Goal: Information Seeking & Learning: Learn about a topic

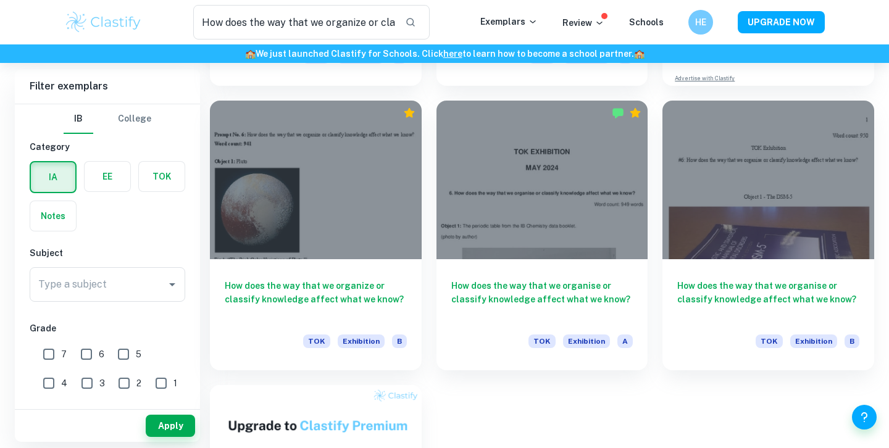
scroll to position [335, 0]
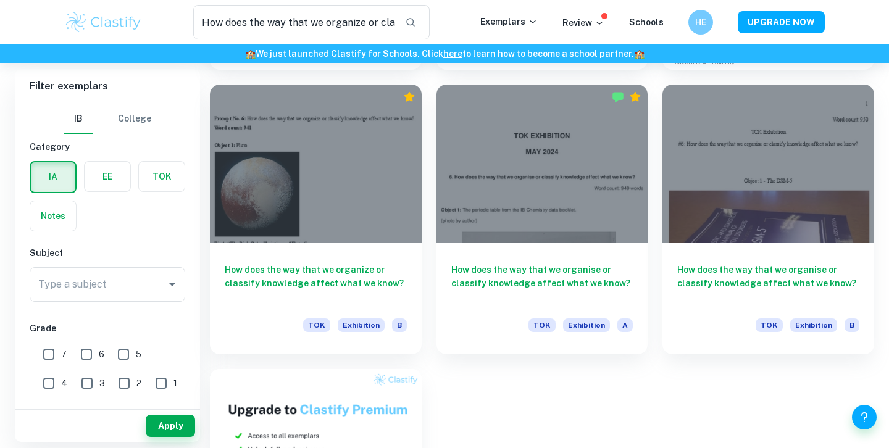
click at [669, 375] on div "6. How does the way that we organize or classify knowledge affect what we know?…" at bounding box center [534, 201] width 679 height 833
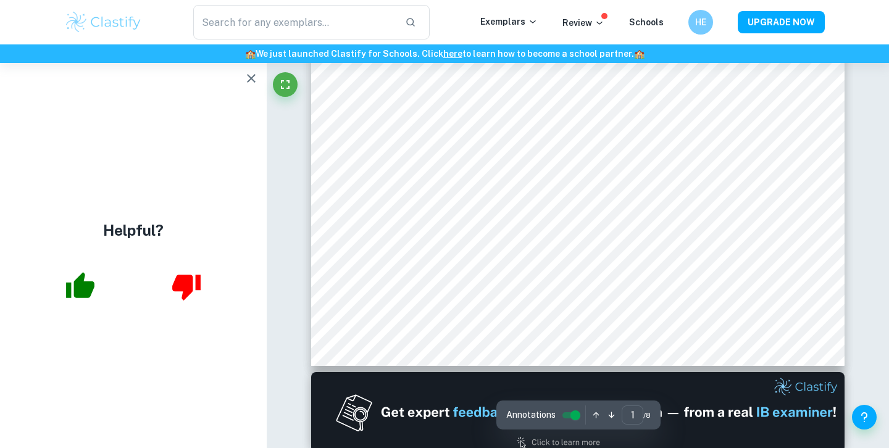
scroll to position [401, 0]
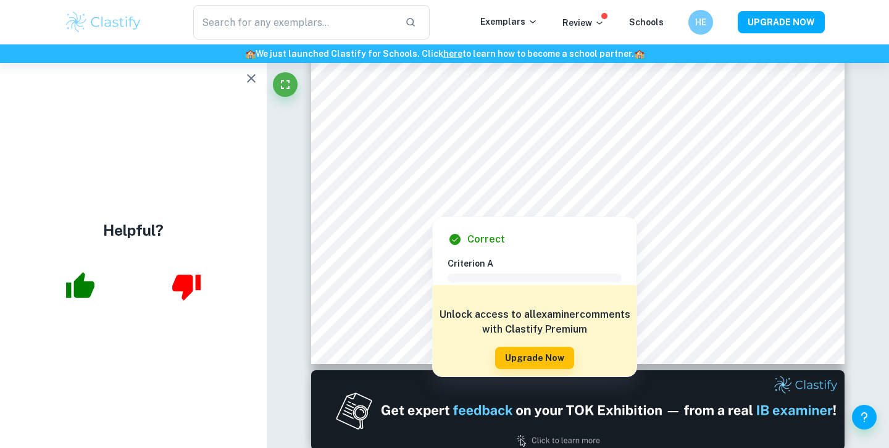
drag, startPoint x: 701, startPoint y: 187, endPoint x: 696, endPoint y: 192, distance: 6.6
click at [696, 192] on div at bounding box center [654, 192] width 253 height 22
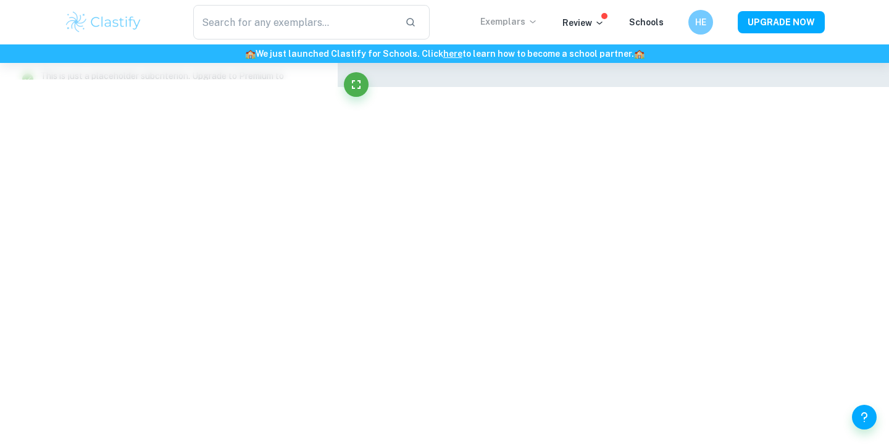
scroll to position [1465, 0]
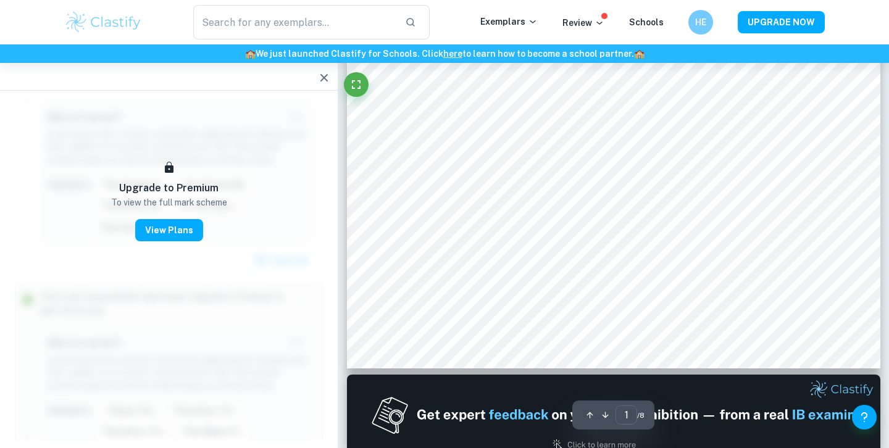
click at [319, 75] on icon "button" at bounding box center [324, 77] width 15 height 15
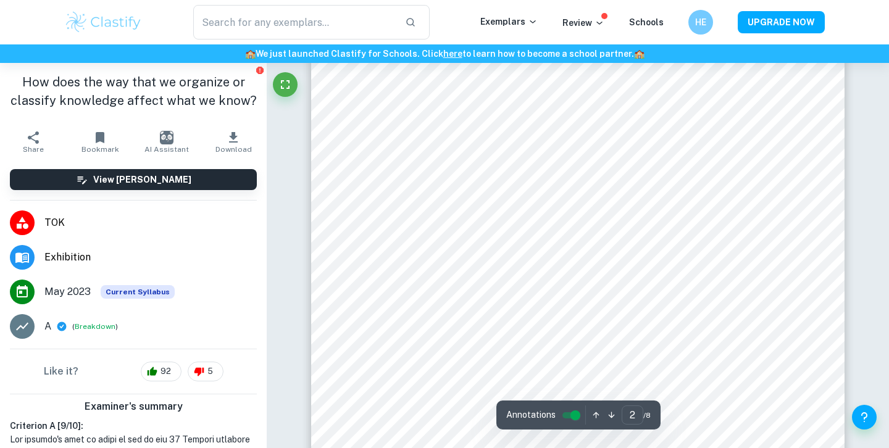
scroll to position [841, 0]
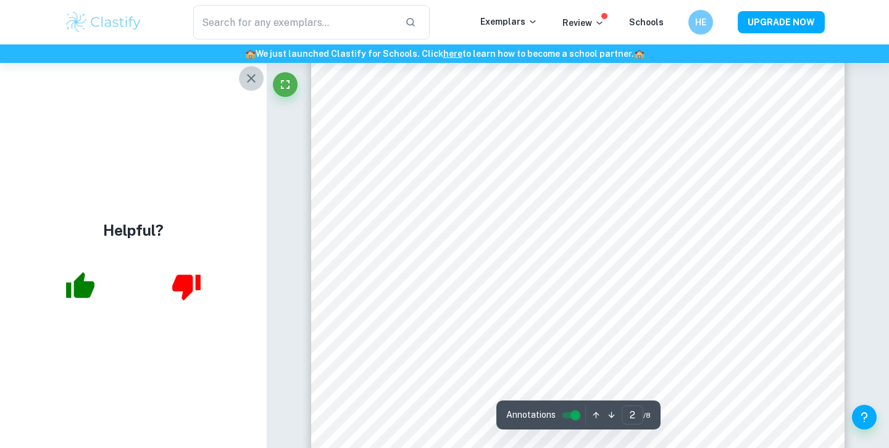
click at [249, 73] on icon "button" at bounding box center [251, 78] width 15 height 15
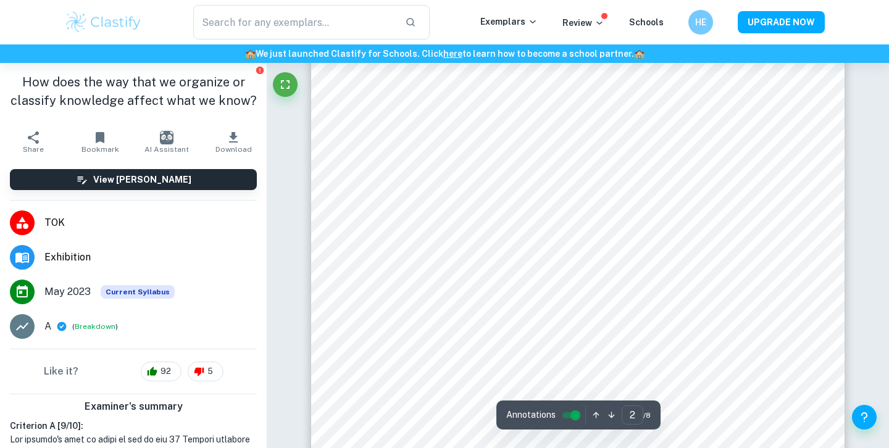
scroll to position [1062, 0]
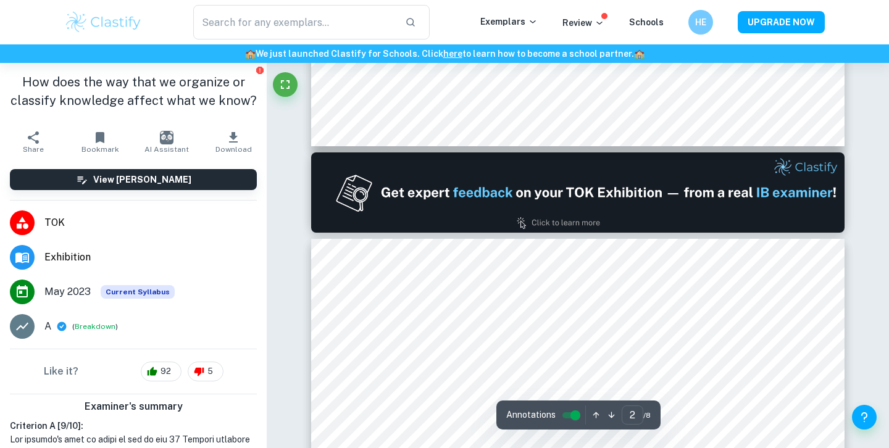
type input "1"
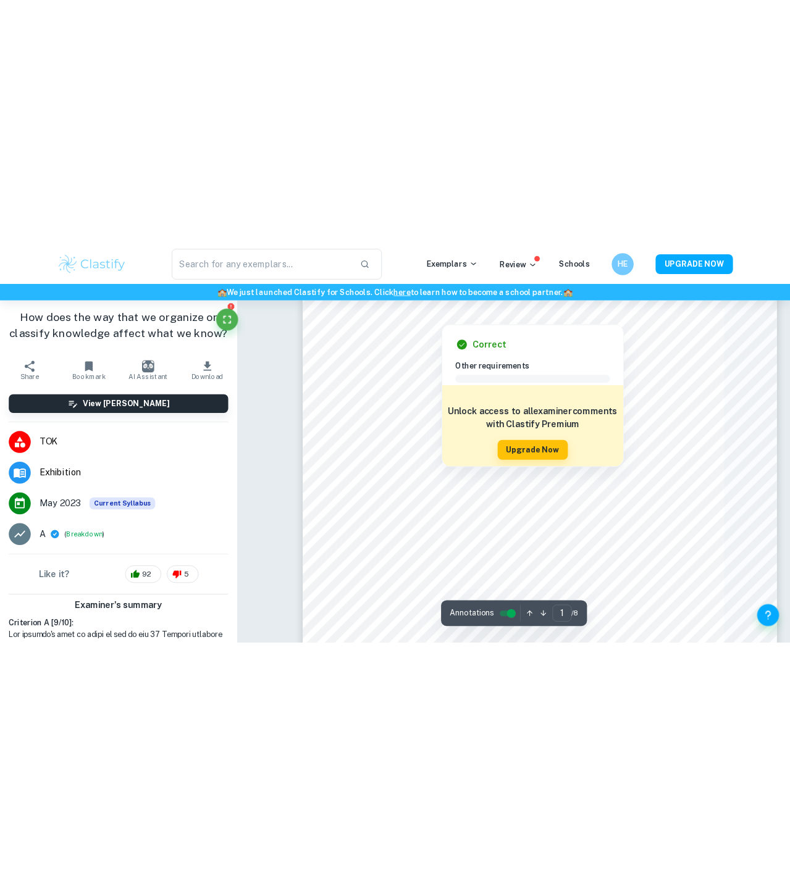
scroll to position [173, 0]
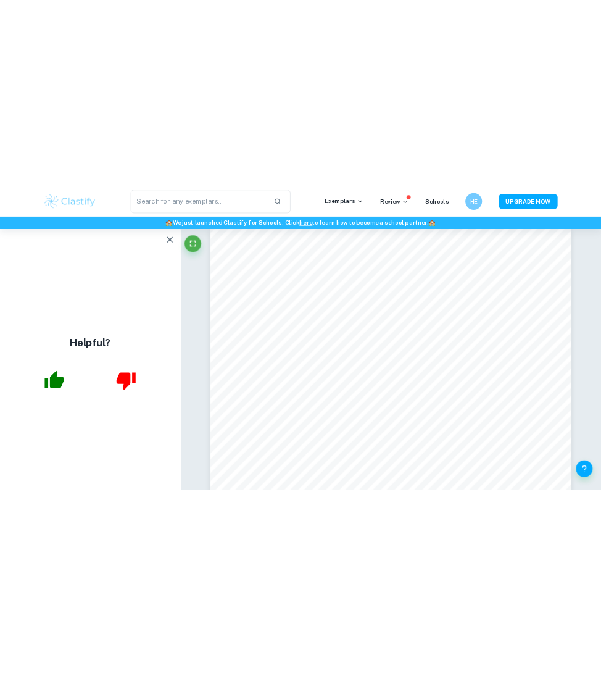
scroll to position [18, 0]
